Goal: Task Accomplishment & Management: Manage account settings

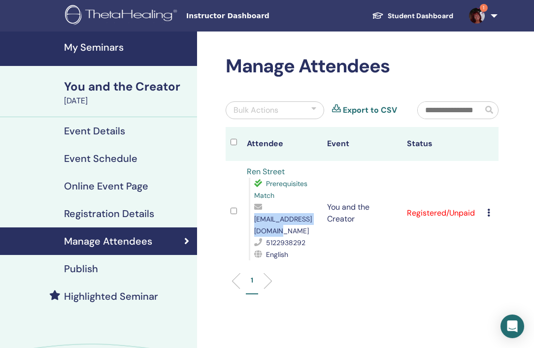
click at [478, 15] on img at bounding box center [477, 16] width 16 height 16
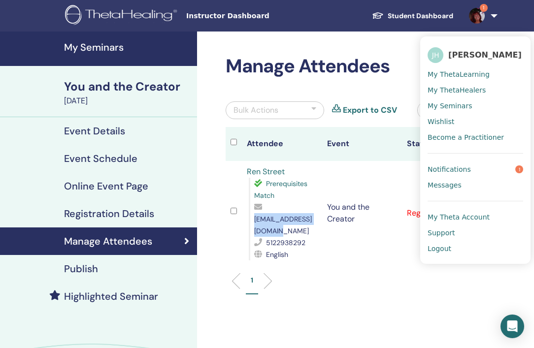
click at [455, 174] on span "Notifications" at bounding box center [449, 169] width 43 height 9
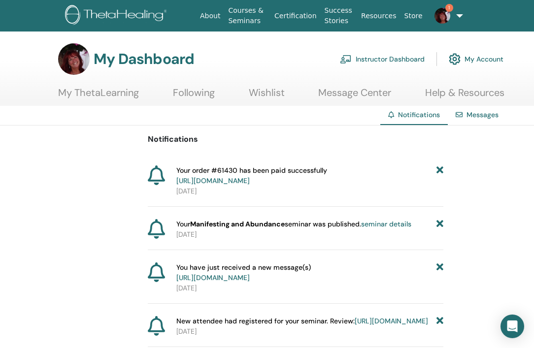
click at [250, 181] on link "https://member.thetahealing.com/member/account/subscriptions/purchases" at bounding box center [212, 180] width 73 height 9
